Goal: Information Seeking & Learning: Learn about a topic

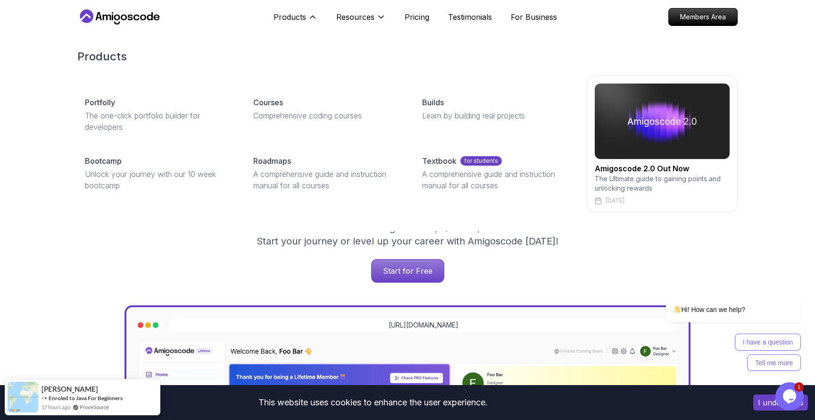
click at [318, 133] on div "Courses Comprehensive coding courses" at bounding box center [326, 114] width 161 height 51
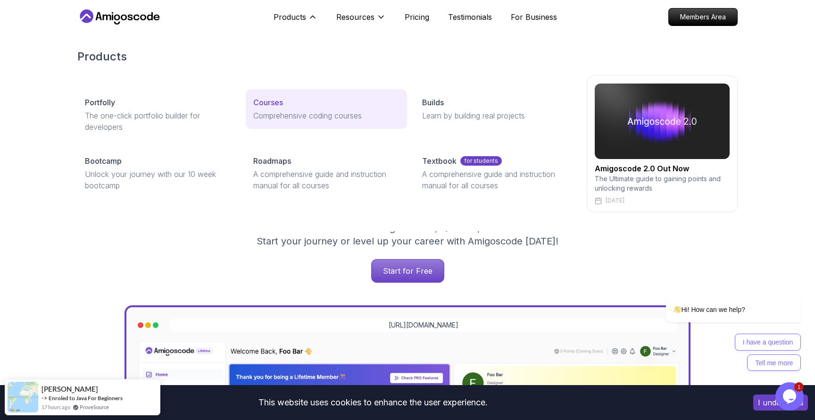
click at [318, 111] on p "Comprehensive coding courses" at bounding box center [326, 115] width 146 height 11
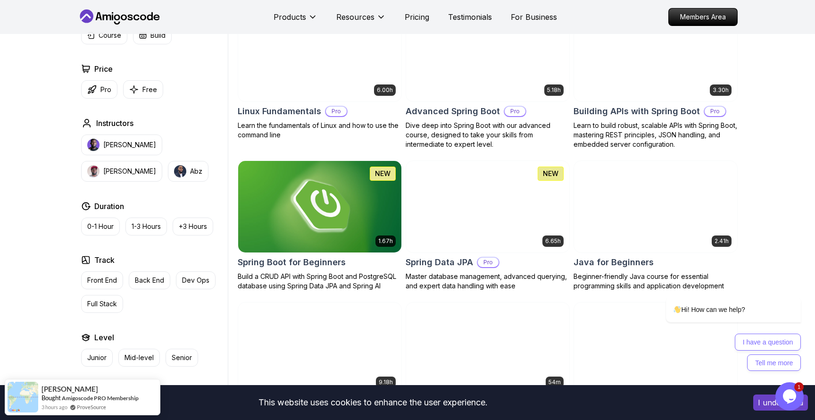
scroll to position [290, 0]
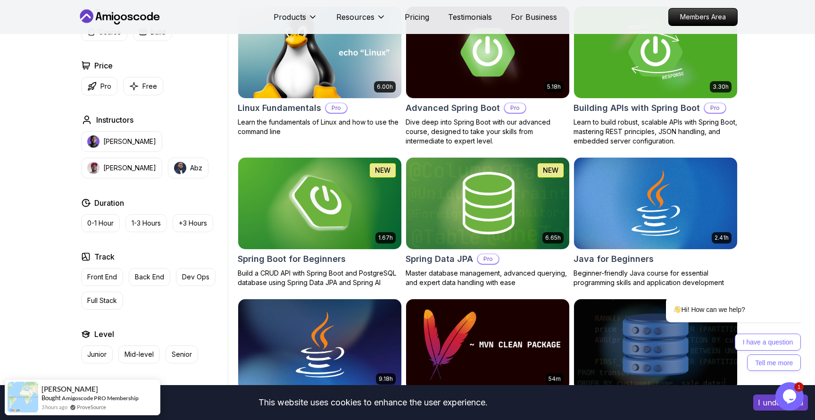
click at [354, 209] on img at bounding box center [319, 203] width 171 height 96
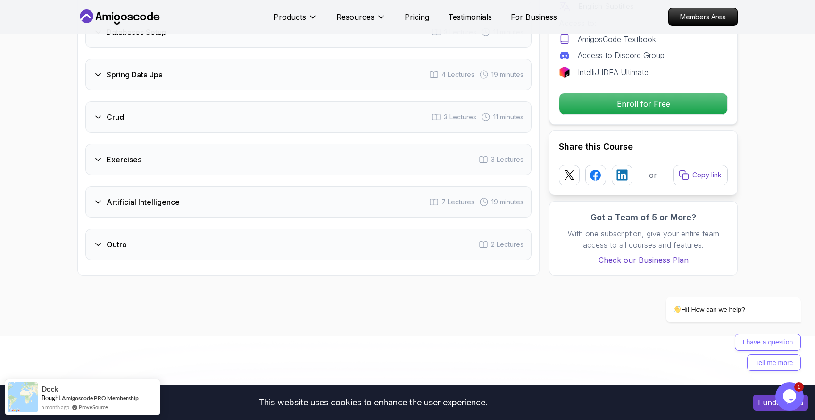
scroll to position [1544, 0]
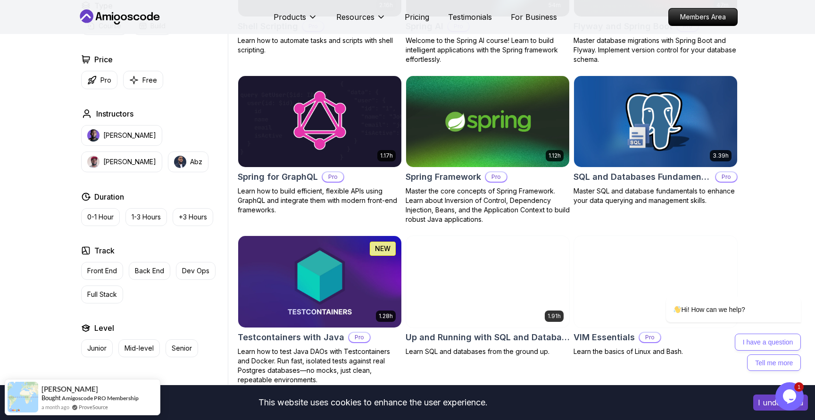
scroll to position [2323, 0]
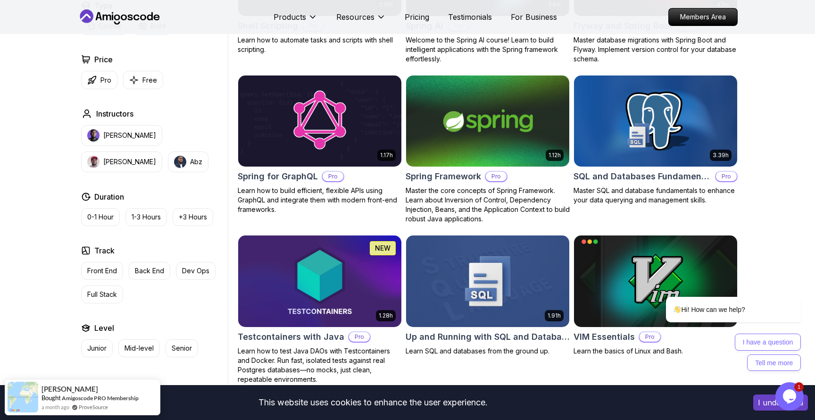
click at [481, 125] on img at bounding box center [487, 121] width 171 height 96
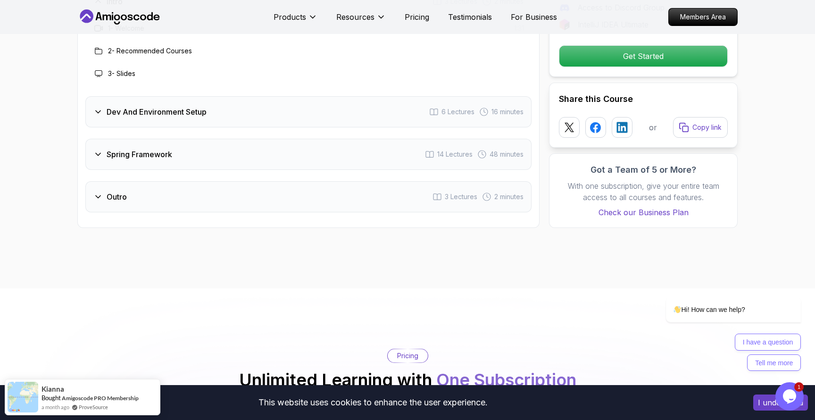
scroll to position [1301, 0]
